Goal: Use online tool/utility: Utilize a website feature to perform a specific function

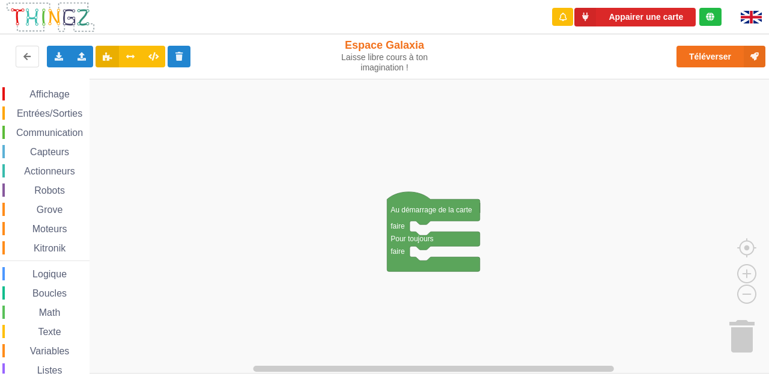
click at [67, 135] on span "Communication" at bounding box center [49, 132] width 70 height 10
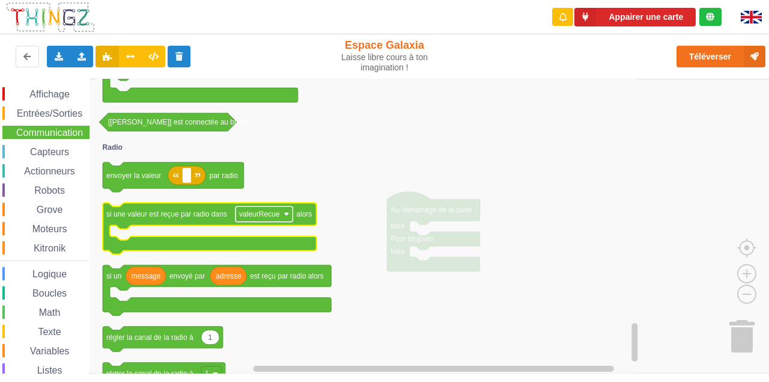
click at [290, 214] on rect "Espace de travail de Blocky" at bounding box center [264, 214] width 57 height 16
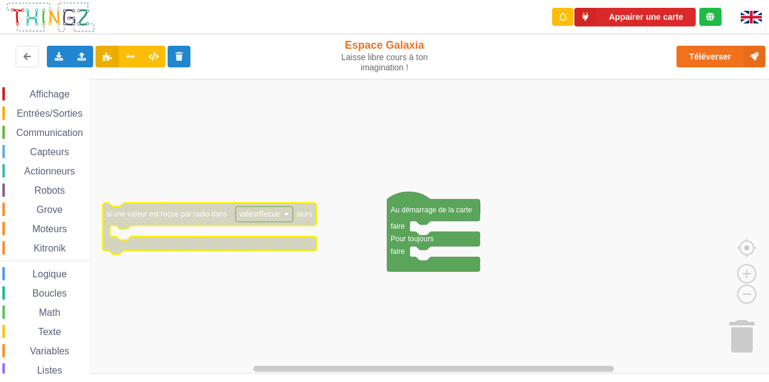
click at [288, 215] on image "Espace de travail de Blocky" at bounding box center [286, 213] width 5 height 5
click at [321, 161] on rect "Espace de travail de Blocky" at bounding box center [389, 226] width 778 height 294
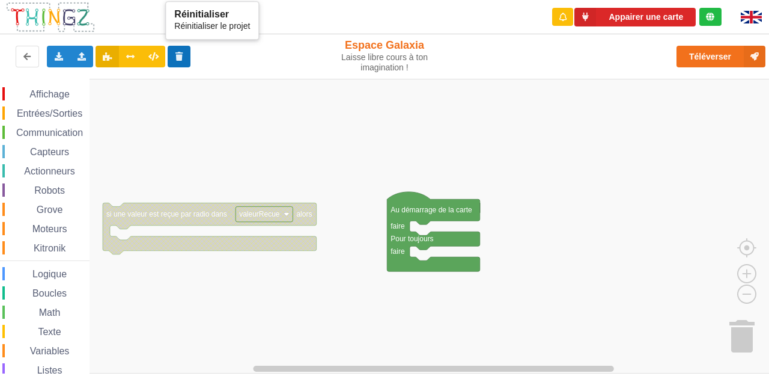
click at [181, 53] on icon at bounding box center [179, 55] width 10 height 7
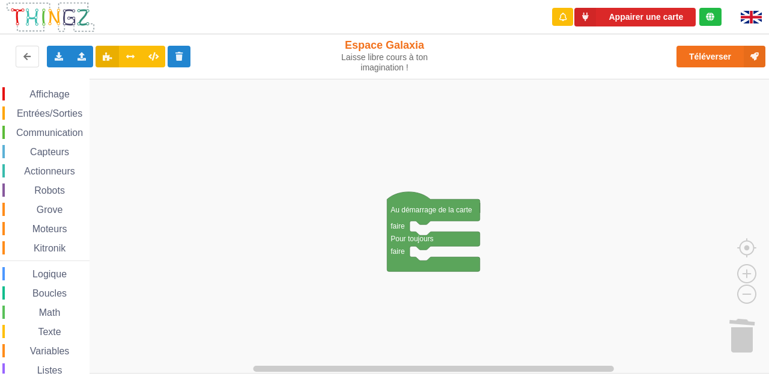
click at [69, 132] on span "Communication" at bounding box center [49, 132] width 70 height 10
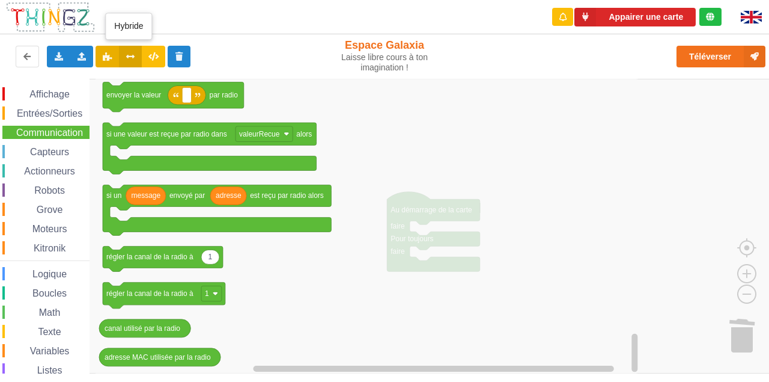
click at [132, 58] on icon at bounding box center [131, 55] width 10 height 7
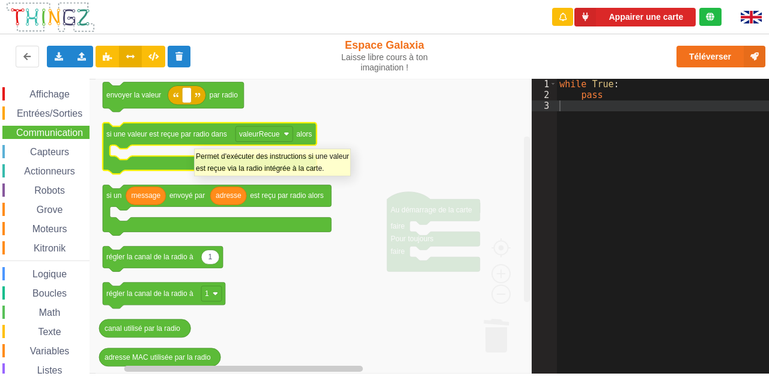
click at [194, 142] on icon "Espace de travail de Blocky" at bounding box center [210, 149] width 214 height 52
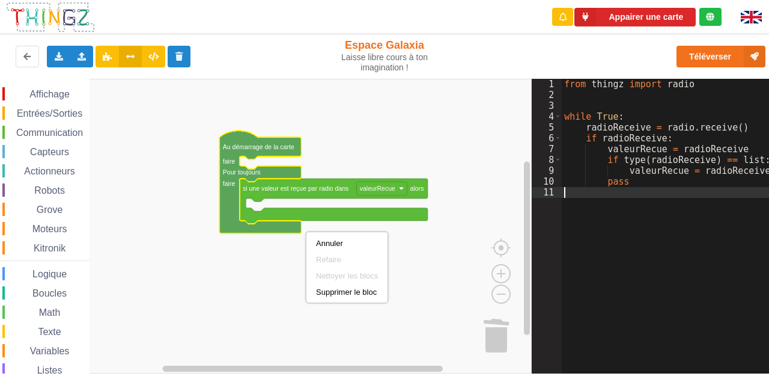
click at [608, 252] on div "from thingz import radio while True : radioReceive = radio . receive ( ) if rad…" at bounding box center [670, 237] width 216 height 316
click at [437, 246] on rect "Espace de travail de Blocky" at bounding box center [266, 226] width 532 height 294
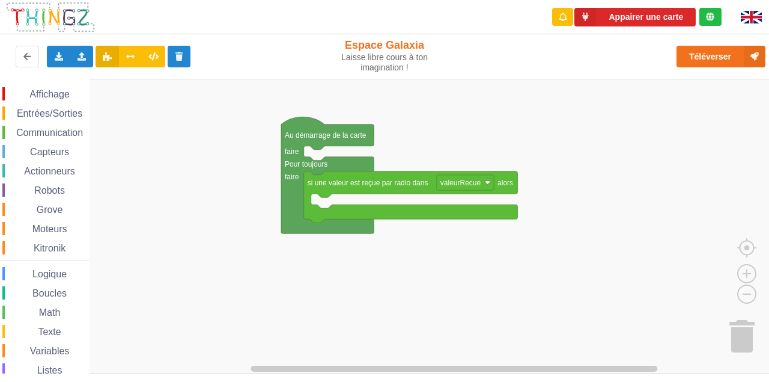
click at [62, 135] on span "Communication" at bounding box center [49, 132] width 70 height 10
